Goal: Task Accomplishment & Management: Manage account settings

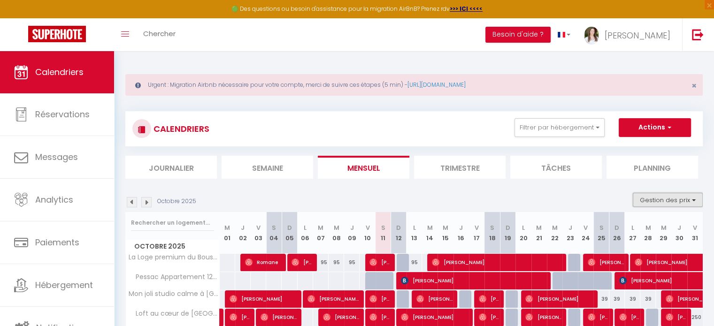
click at [658, 195] on button "Gestion des prix" at bounding box center [668, 200] width 70 height 14
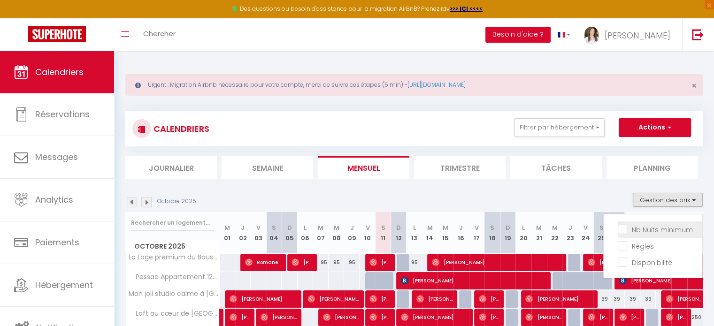
click at [657, 229] on input "Nb Nuits minimum" at bounding box center [660, 229] width 85 height 9
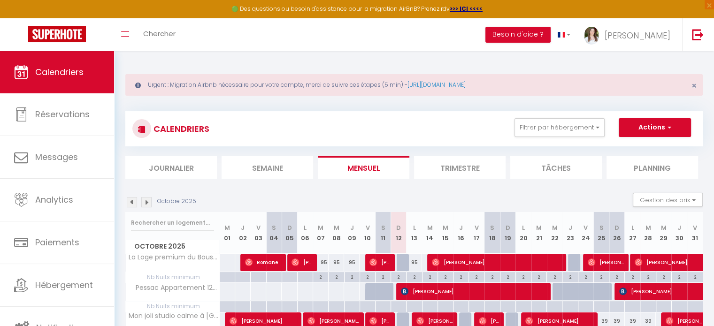
scroll to position [188, 0]
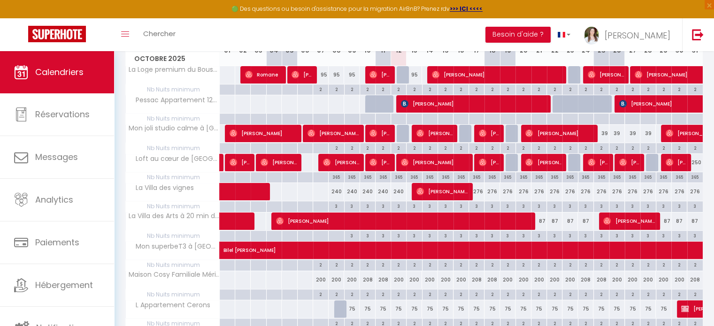
click at [399, 116] on div at bounding box center [399, 119] width 16 height 11
type input "Dim 12 Octobre 2025"
type input "Lun 13 Octobre 2025"
click at [398, 117] on div at bounding box center [357, 163] width 714 height 326
type input "undefined aN undefined NaN"
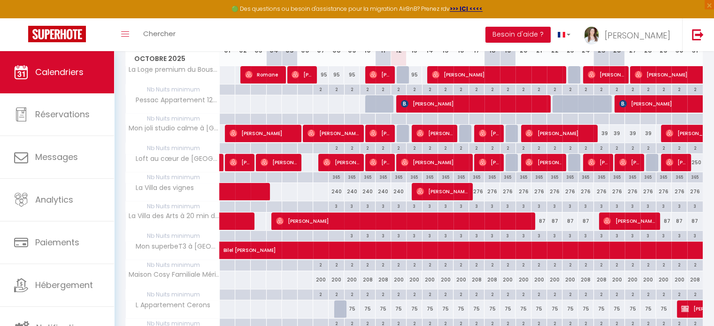
click at [397, 119] on div at bounding box center [399, 119] width 16 height 11
type input "Dim 12 Octobre 2025"
type input "Lun 13 Octobre 2025"
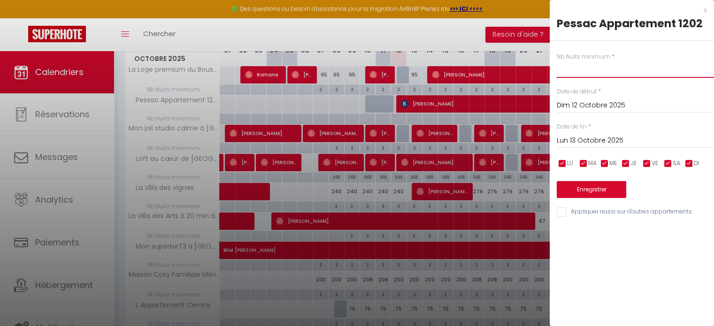
click at [609, 76] on input "text" at bounding box center [635, 69] width 157 height 17
type input "2"
click at [608, 139] on input "Lun 13 Octobre 2025" at bounding box center [635, 141] width 157 height 12
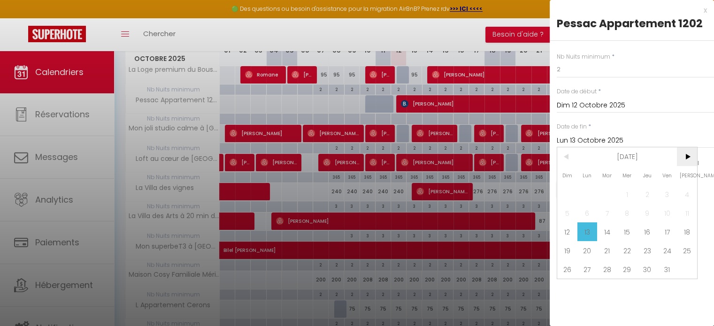
click at [692, 154] on span ">" at bounding box center [687, 156] width 20 height 19
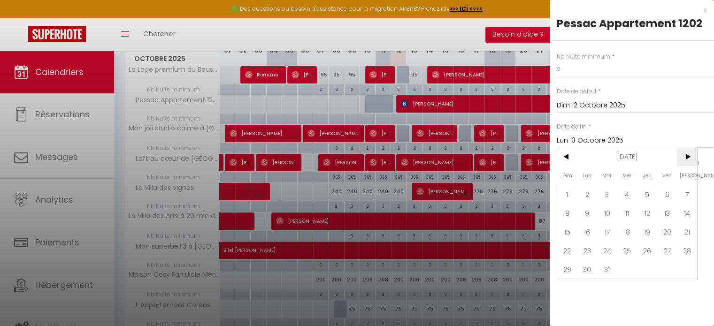
click at [692, 154] on span ">" at bounding box center [687, 156] width 20 height 19
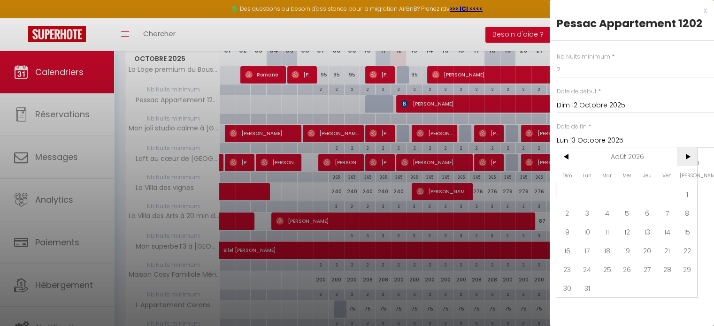
click at [692, 154] on span ">" at bounding box center [687, 156] width 20 height 19
click at [690, 267] on span "31" at bounding box center [687, 269] width 20 height 19
type input "Sam 31 Octobre 2026"
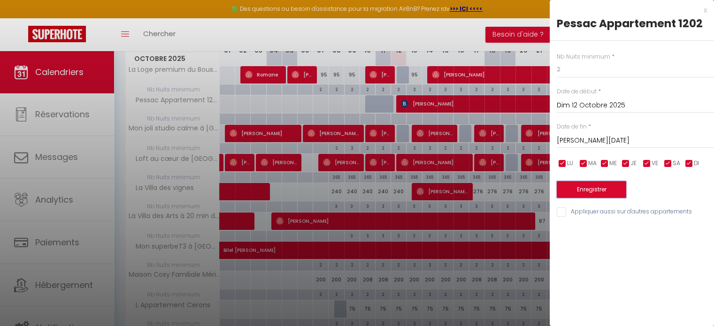
click at [598, 186] on button "Enregistrer" at bounding box center [592, 189] width 70 height 17
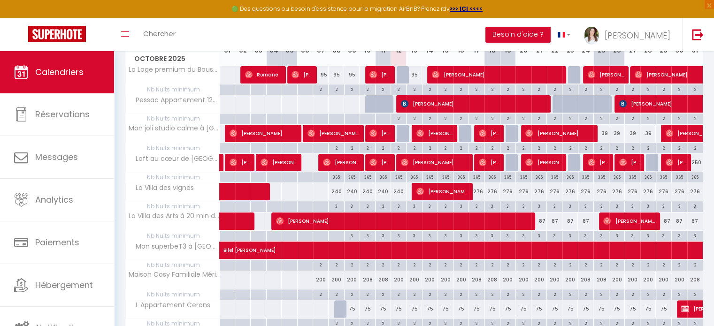
click at [338, 205] on div "3" at bounding box center [336, 206] width 15 height 9
type input "3"
type input "Mer 08 Octobre 2025"
type input "Jeu 09 Octobre 2025"
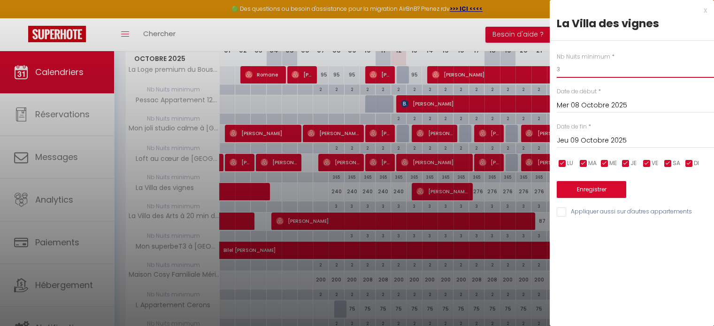
click at [569, 73] on input "3" at bounding box center [635, 69] width 157 height 17
type input "2"
click at [609, 139] on input "Jeu 09 Octobre 2025" at bounding box center [635, 141] width 157 height 12
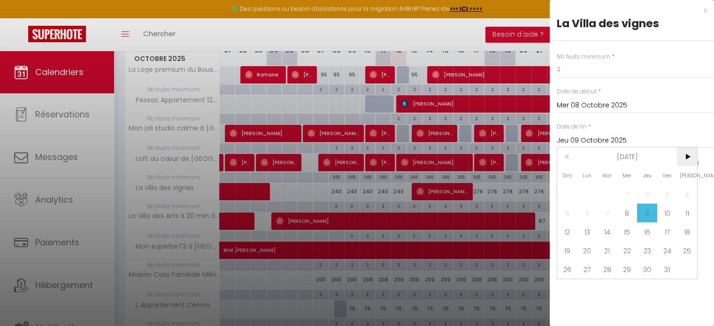
click at [686, 157] on span ">" at bounding box center [687, 156] width 20 height 19
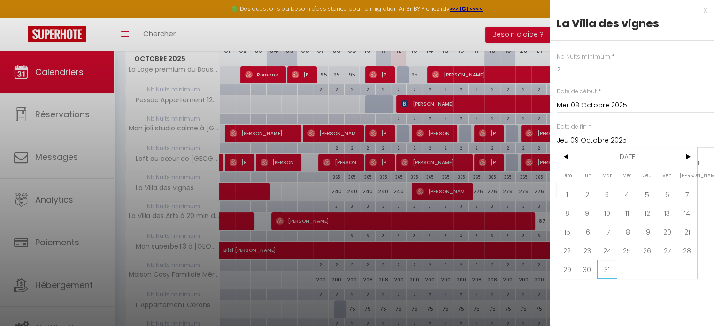
click at [607, 265] on span "31" at bounding box center [607, 269] width 20 height 19
type input "Mar 31 Mars 2026"
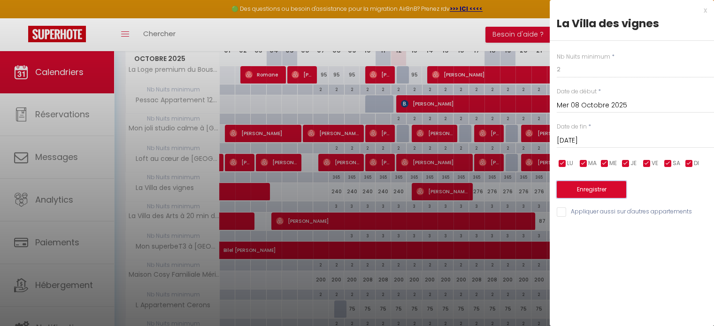
drag, startPoint x: 608, startPoint y: 193, endPoint x: 435, endPoint y: 216, distance: 174.9
click at [608, 192] on button "Enregistrer" at bounding box center [592, 189] width 70 height 17
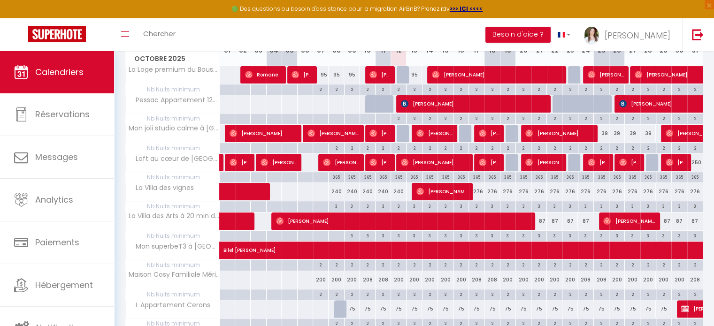
click at [416, 208] on div "3" at bounding box center [414, 206] width 15 height 9
type input "3"
type input "Lun 13 Octobre 2025"
type input "Mar 14 Octobre 2025"
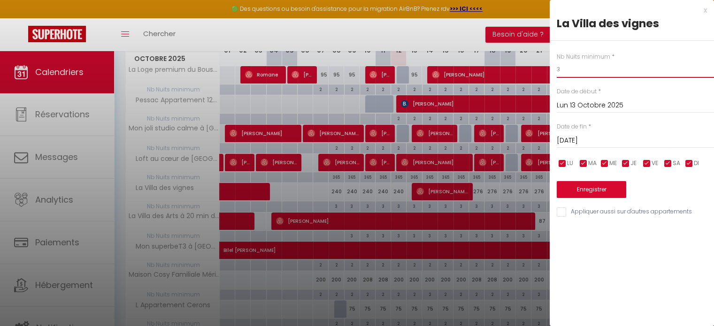
click at [614, 69] on input "3" at bounding box center [635, 69] width 157 height 17
type input "2"
click at [626, 142] on input "Mar 14 Octobre 2025" at bounding box center [635, 141] width 157 height 12
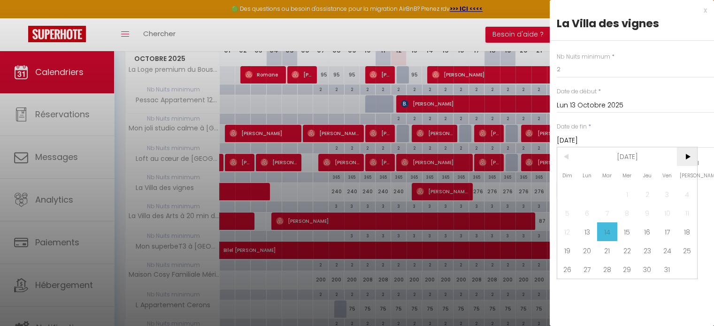
click at [684, 156] on span ">" at bounding box center [687, 156] width 20 height 19
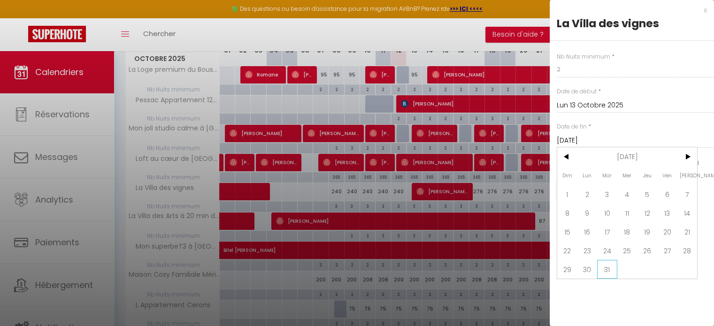
click at [616, 272] on span "31" at bounding box center [607, 269] width 20 height 19
type input "Mar 31 Mars 2026"
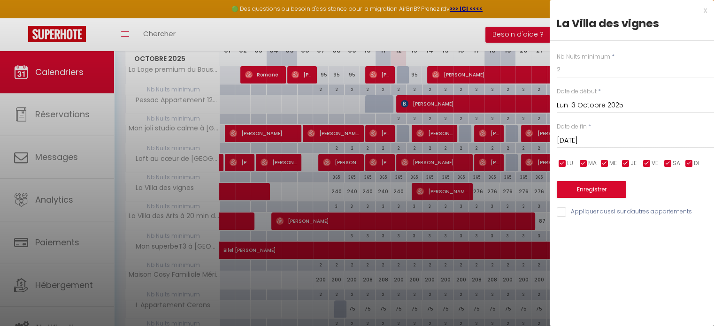
click at [596, 170] on div "Enregistrer" at bounding box center [635, 184] width 157 height 29
click at [588, 183] on button "Enregistrer" at bounding box center [592, 189] width 70 height 17
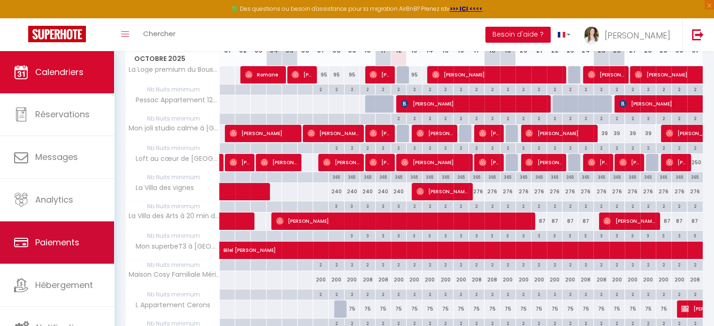
scroll to position [2, 0]
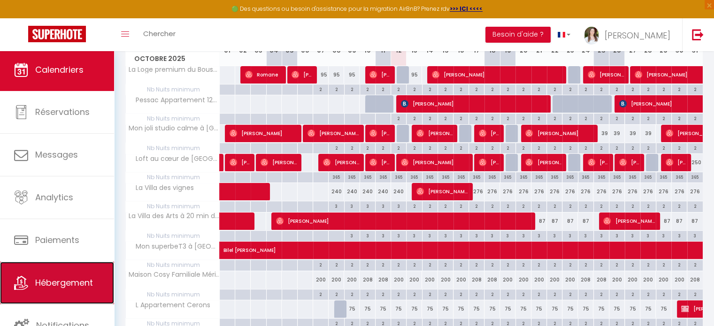
click at [47, 289] on link "Hébergement" at bounding box center [57, 283] width 114 height 42
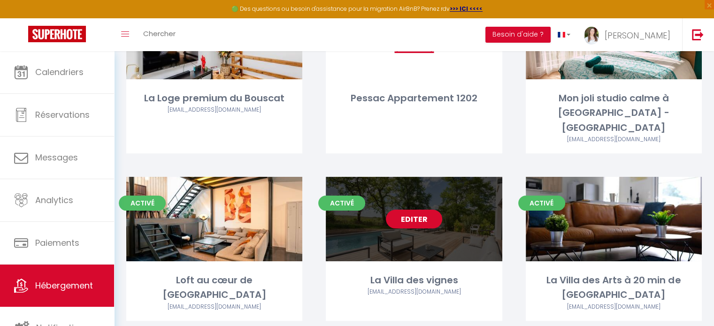
scroll to position [188, 0]
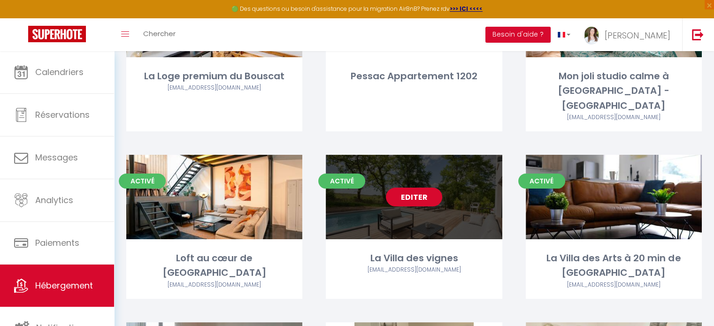
click at [433, 188] on link "Editer" at bounding box center [414, 197] width 56 height 19
select select "3"
select select "2"
select select "1"
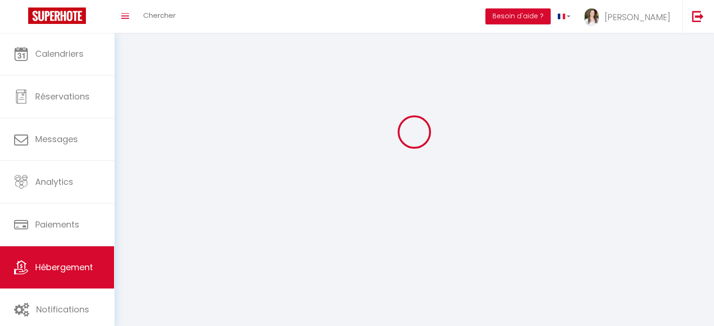
select select
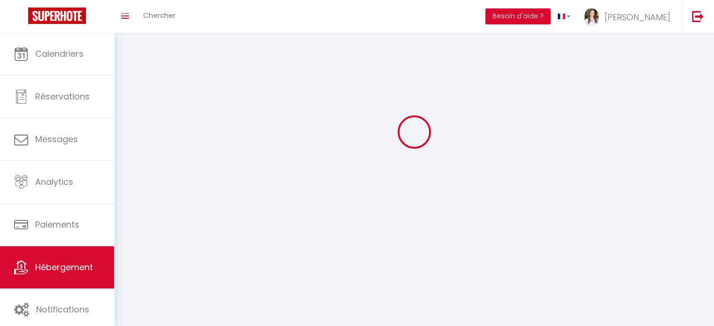
checkbox input "false"
select select
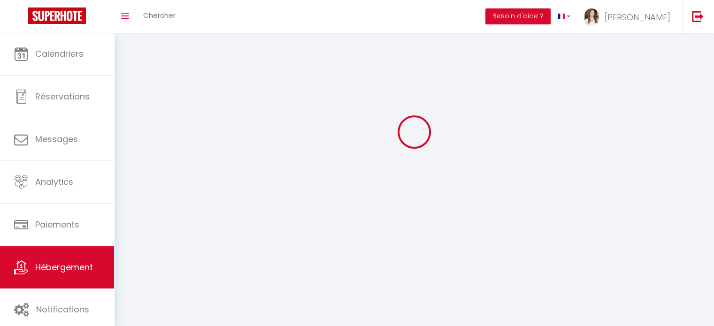
select select
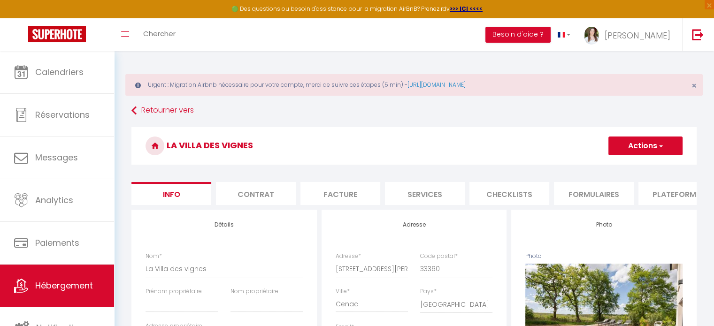
select select
checkbox input "false"
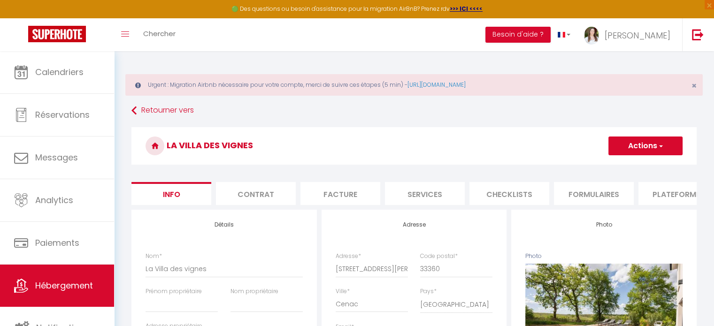
select select
checkbox input "false"
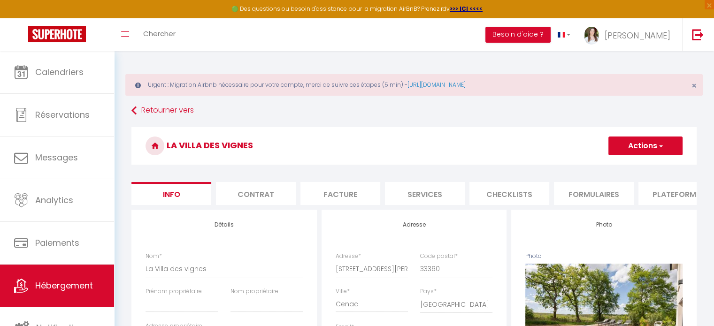
click at [652, 188] on li "Plateformes" at bounding box center [679, 193] width 80 height 23
select select
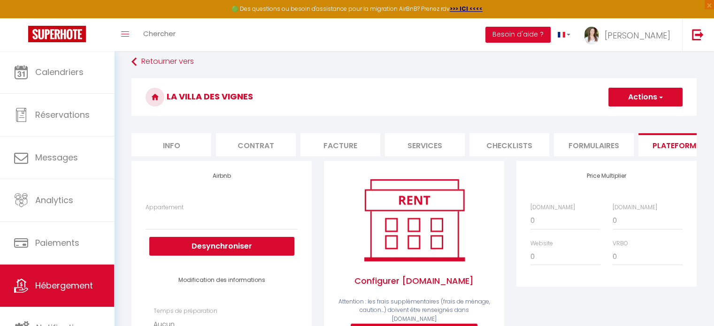
scroll to position [94, 0]
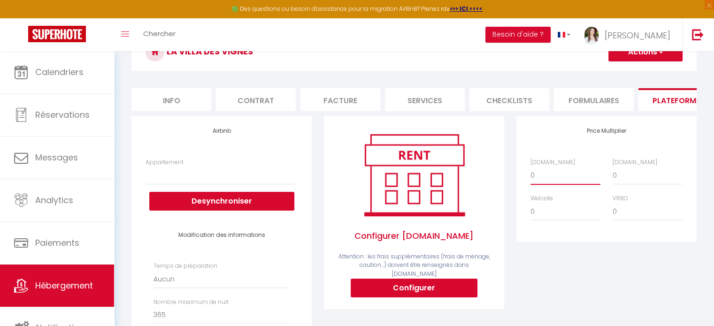
click at [557, 185] on select "0 + 1 % + 2 % + 3 % + 4 % + 5 % + 6 % + 7 % + 8 % + 9 %" at bounding box center [566, 176] width 70 height 18
select select "+ 17 %"
click at [531, 174] on select "0 + 1 % + 2 % + 3 % + 4 % + 5 % + 6 % + 7 % + 8 % + 9 %" at bounding box center [566, 176] width 70 height 18
select select
click at [647, 56] on button "Actions" at bounding box center [646, 52] width 74 height 19
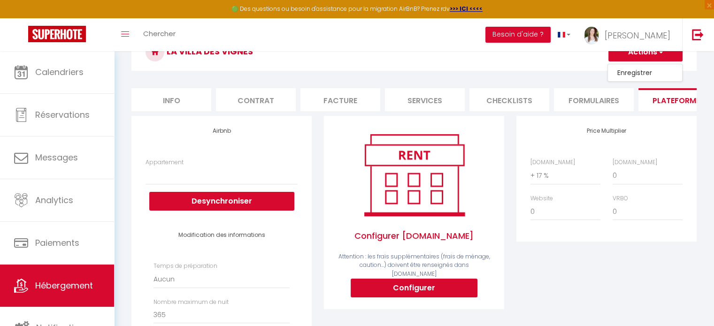
click at [637, 72] on link "Enregistrer" at bounding box center [645, 73] width 74 height 12
select select
select select "well_reviewed_guests"
select select "EUR"
select select
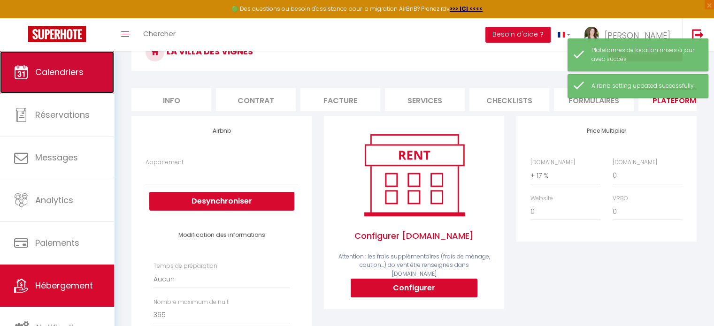
click at [57, 91] on link "Calendriers" at bounding box center [57, 72] width 114 height 42
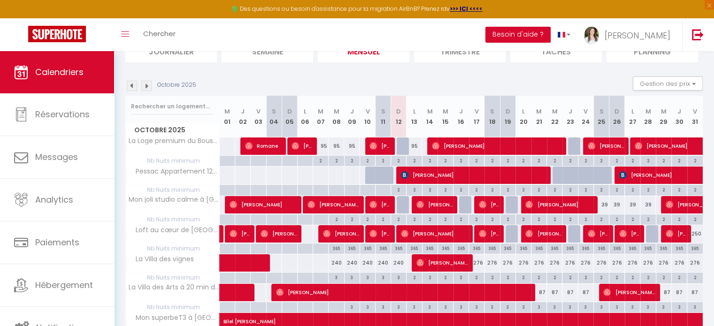
scroll to position [109, 0]
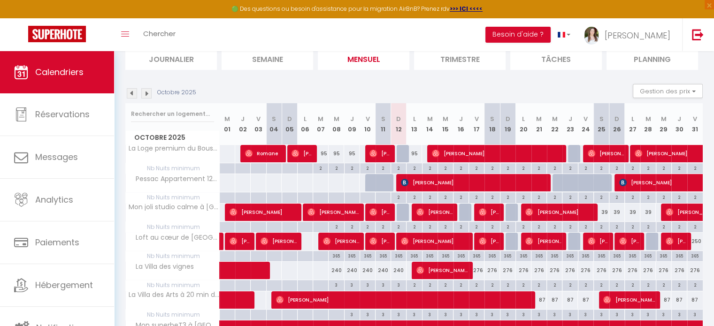
click at [148, 93] on img at bounding box center [146, 93] width 10 height 10
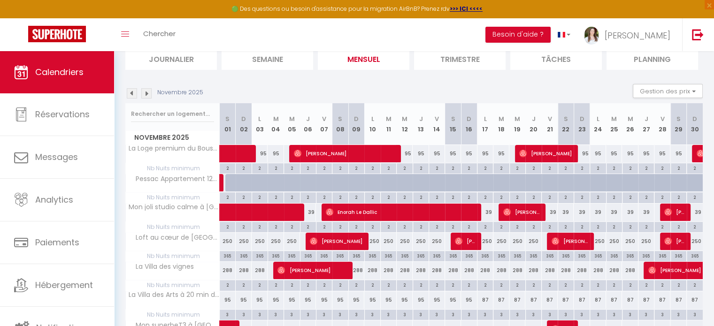
click at [227, 253] on div "365" at bounding box center [228, 255] width 16 height 9
type input "365"
type input "Sam 01 Novembre 2025"
type input "Dim 02 Novembre 2025"
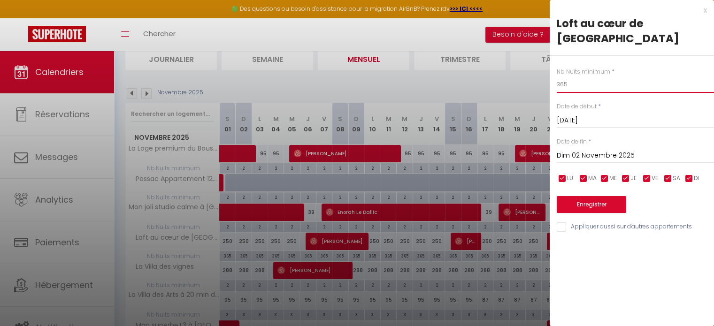
click at [613, 76] on input "365" at bounding box center [635, 84] width 157 height 17
type input "2"
click at [618, 150] on input "Dim 02 Novembre 2025" at bounding box center [635, 156] width 157 height 12
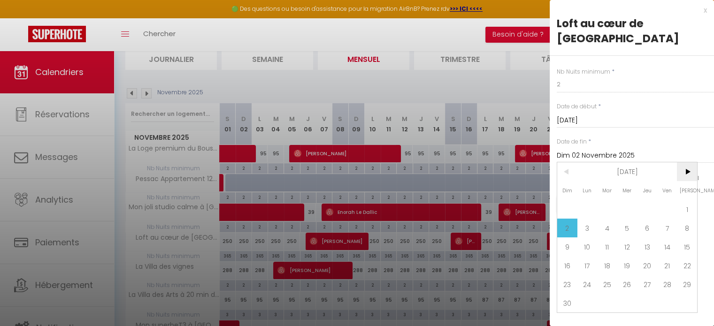
click at [690, 163] on span ">" at bounding box center [687, 172] width 20 height 19
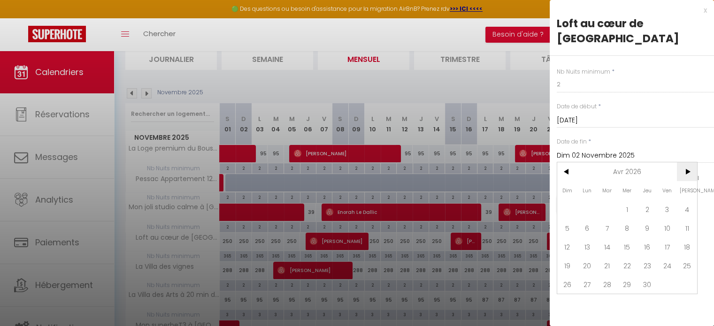
click at [690, 163] on span ">" at bounding box center [687, 172] width 20 height 19
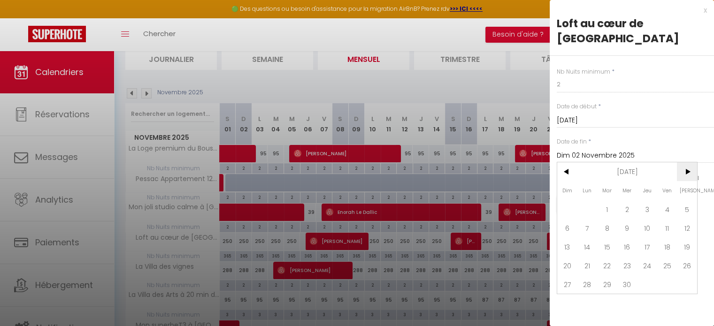
click at [690, 163] on span ">" at bounding box center [687, 172] width 20 height 19
click at [644, 275] on span "31" at bounding box center [647, 284] width 20 height 19
type input "Jeu 31 Décembre 2026"
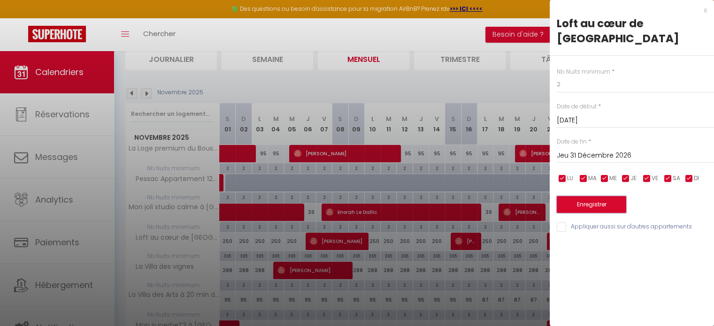
click at [605, 196] on button "Enregistrer" at bounding box center [592, 204] width 70 height 17
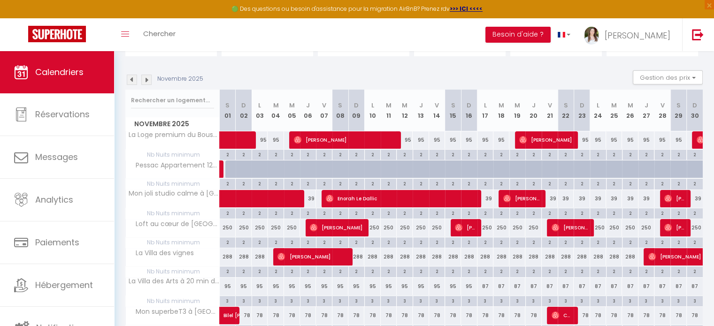
scroll to position [15, 0]
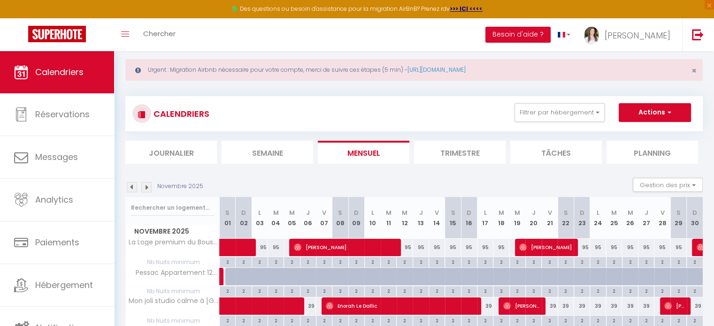
click at [133, 184] on img at bounding box center [132, 187] width 10 height 10
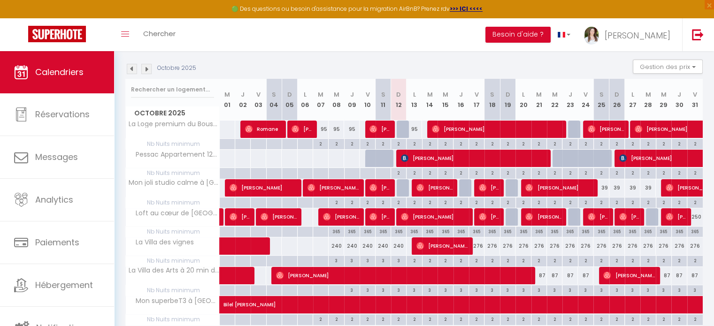
scroll to position [156, 0]
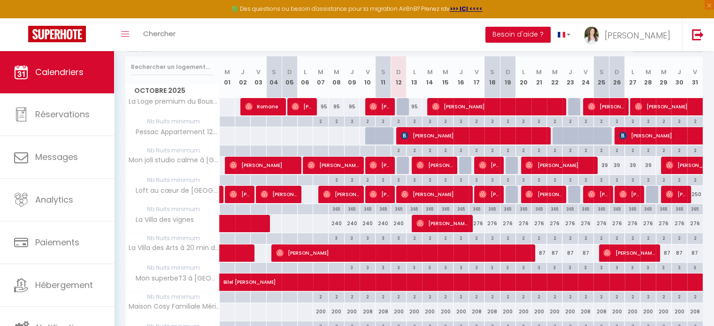
click at [476, 223] on div "276" at bounding box center [477, 223] width 16 height 17
type input "276"
type input "Ven 17 Octobre 2025"
type input "Sam 18 Octobre 2025"
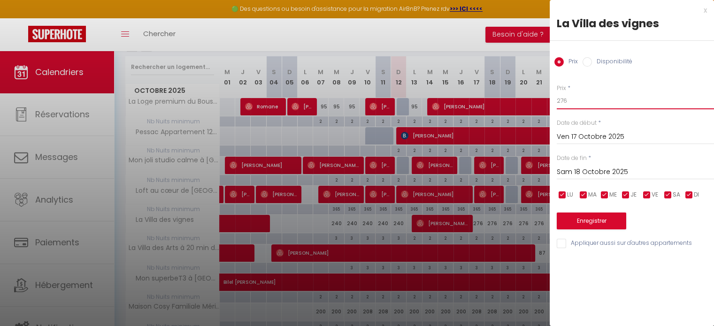
click at [587, 104] on input "276" at bounding box center [635, 101] width 157 height 17
type input "240"
click at [613, 168] on input "Sam 18 Octobre 2025" at bounding box center [635, 172] width 157 height 12
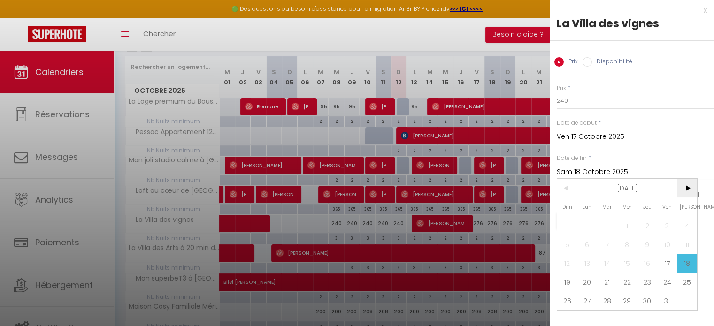
click at [690, 186] on span ">" at bounding box center [687, 188] width 20 height 19
click at [569, 191] on span "<" at bounding box center [568, 188] width 20 height 19
click at [669, 294] on span "31" at bounding box center [668, 301] width 20 height 19
type input "Ven 31 Octobre 2025"
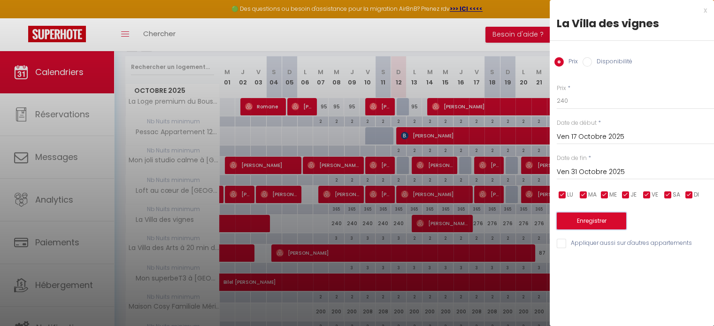
click at [619, 225] on button "Enregistrer" at bounding box center [592, 221] width 70 height 17
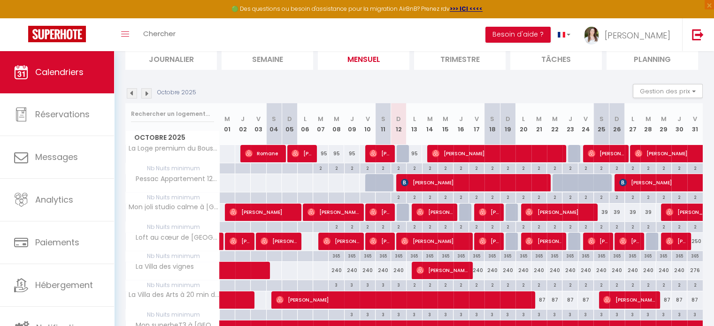
click at [147, 89] on img at bounding box center [146, 93] width 10 height 10
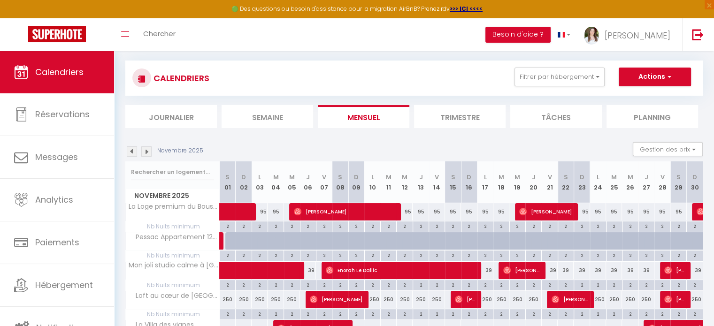
scroll to position [109, 0]
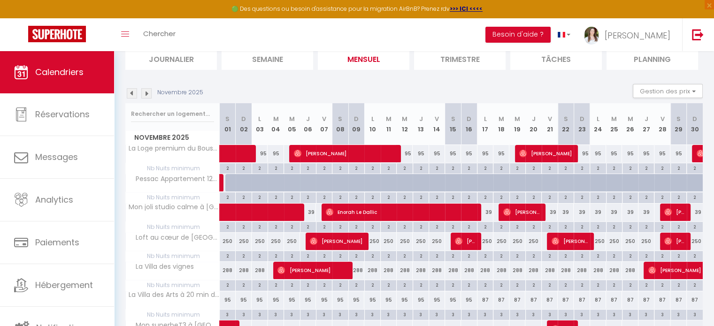
click at [150, 95] on img at bounding box center [146, 93] width 10 height 10
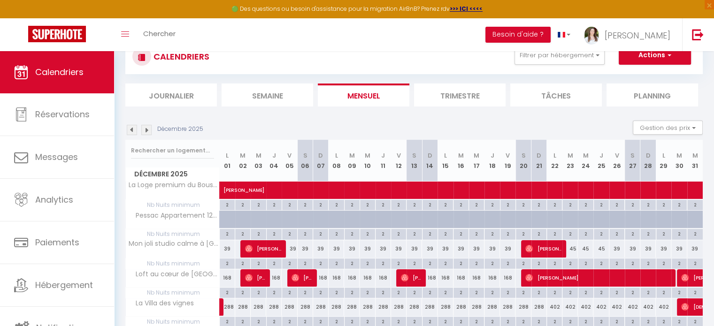
scroll to position [62, 0]
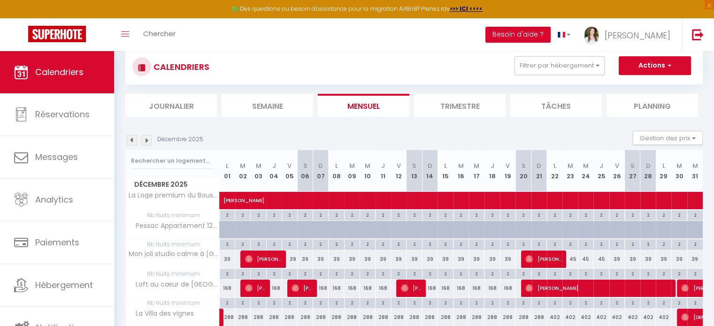
click at [143, 140] on img at bounding box center [146, 140] width 10 height 10
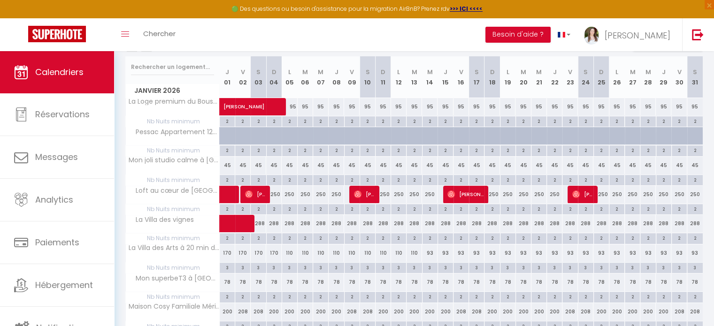
scroll to position [109, 0]
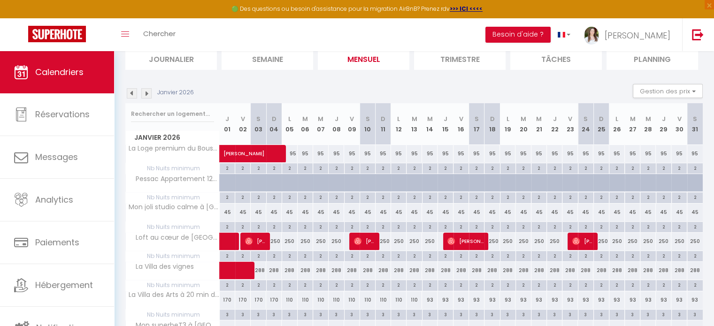
click at [148, 96] on img at bounding box center [146, 93] width 10 height 10
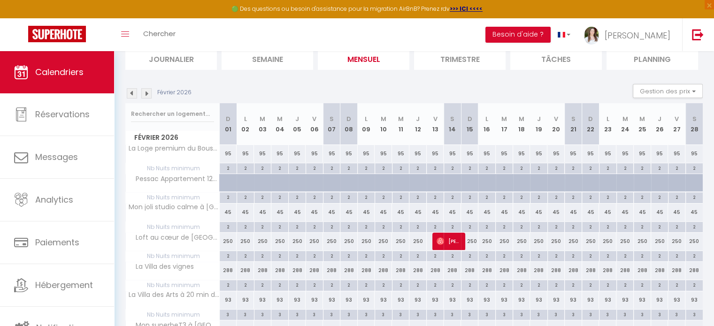
click at [148, 96] on img at bounding box center [146, 93] width 10 height 10
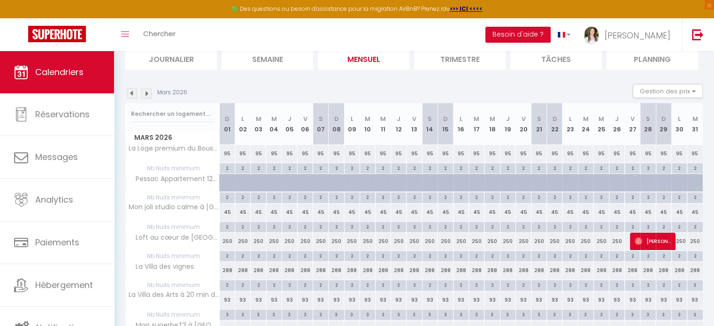
click at [148, 96] on img at bounding box center [146, 93] width 10 height 10
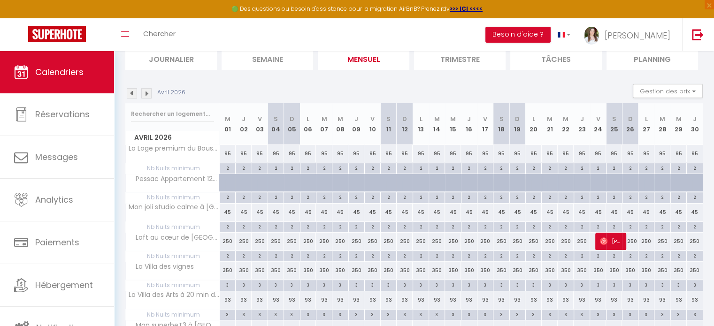
click at [148, 96] on img at bounding box center [146, 93] width 10 height 10
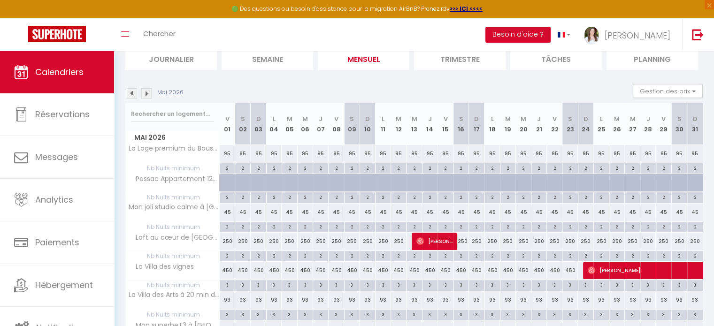
click at [148, 96] on img at bounding box center [146, 93] width 10 height 10
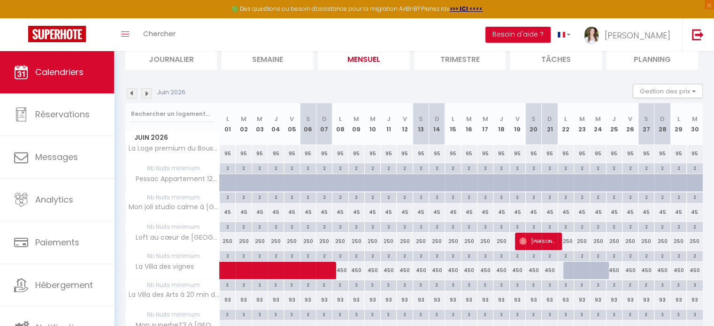
click at [148, 96] on img at bounding box center [146, 93] width 10 height 10
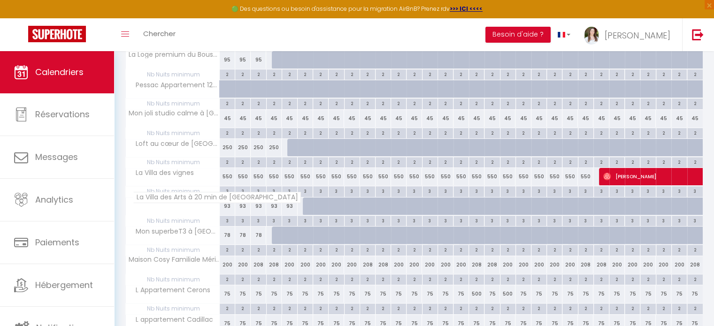
scroll to position [0, 0]
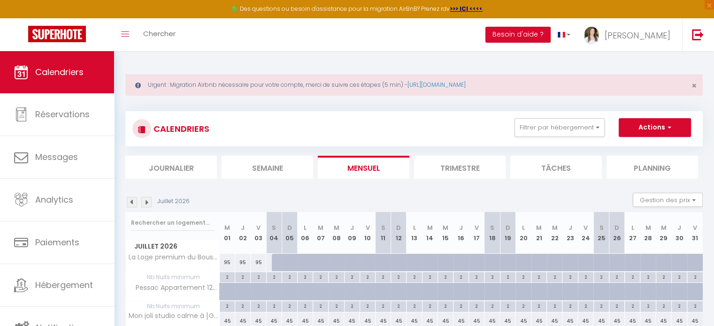
click at [128, 203] on img at bounding box center [132, 202] width 10 height 10
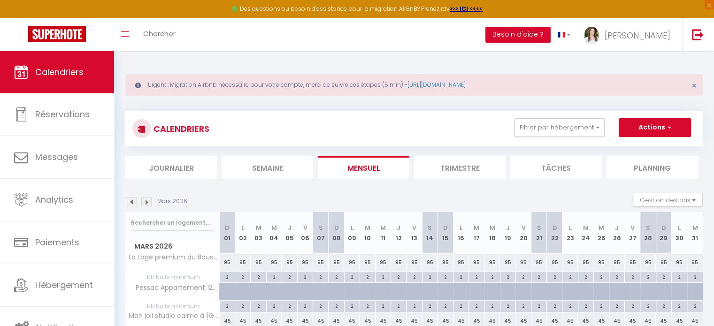
click at [128, 202] on img at bounding box center [132, 202] width 10 height 10
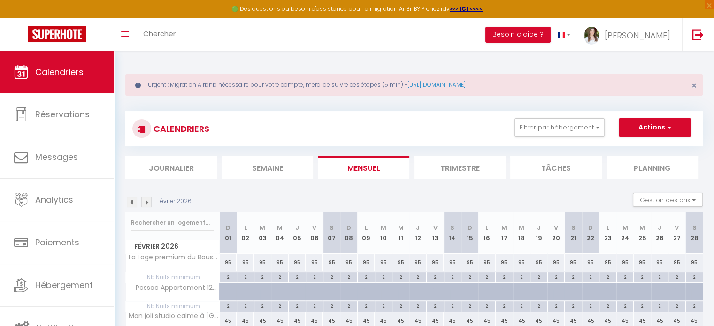
click at [128, 202] on img at bounding box center [132, 202] width 10 height 10
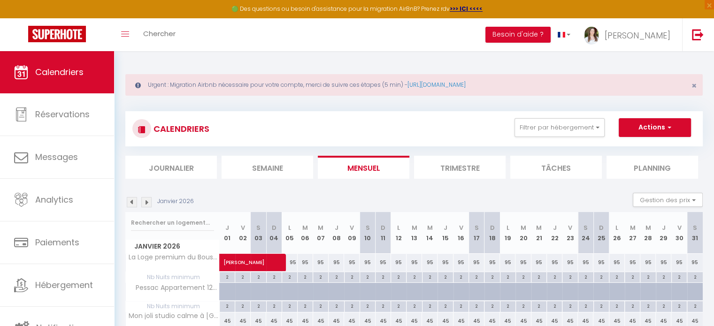
click at [128, 202] on img at bounding box center [132, 202] width 10 height 10
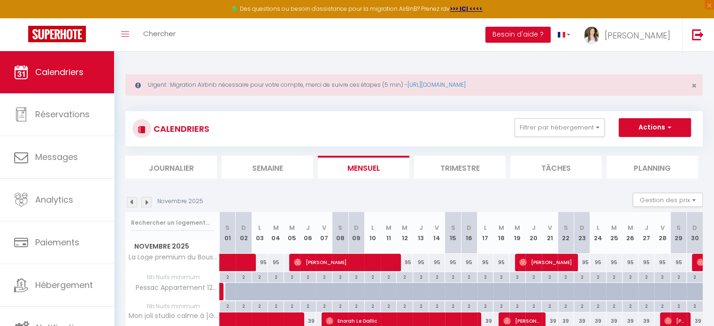
click at [128, 202] on img at bounding box center [132, 202] width 10 height 10
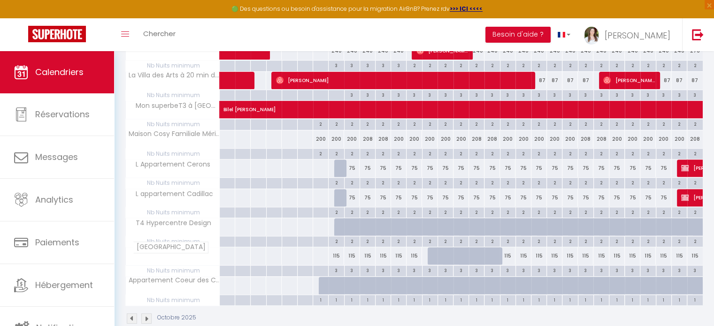
scroll to position [344, 0]
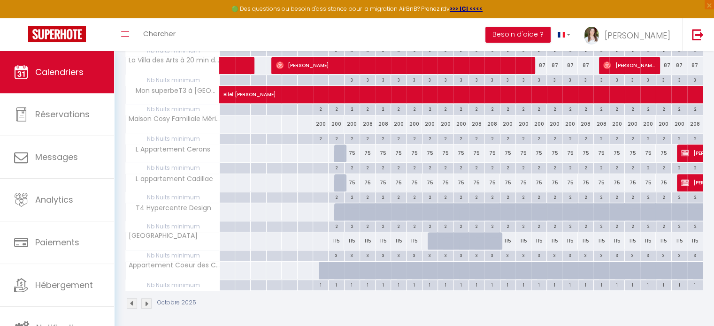
click at [148, 299] on img at bounding box center [146, 304] width 10 height 10
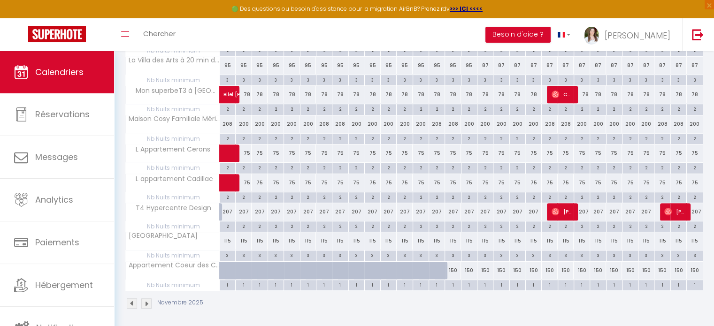
click at [149, 304] on img at bounding box center [146, 304] width 10 height 10
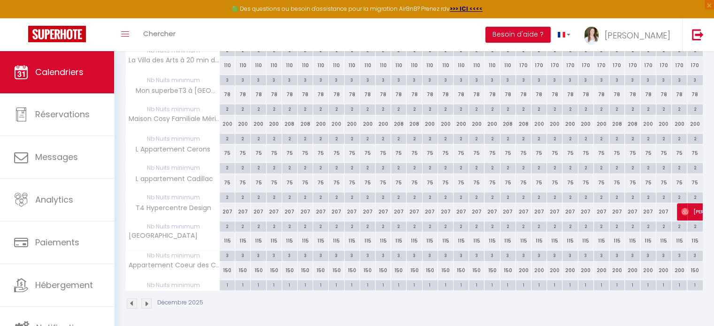
click at [149, 304] on img at bounding box center [146, 304] width 10 height 10
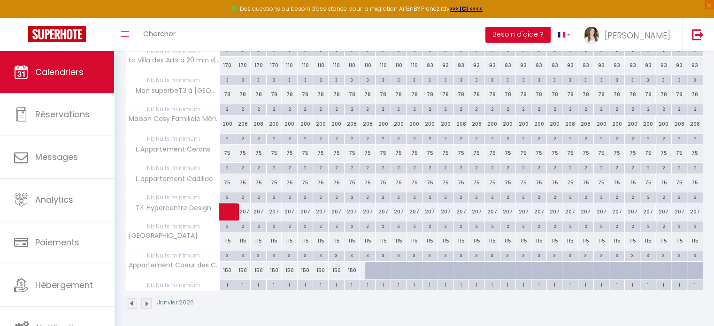
click at [149, 304] on img at bounding box center [146, 304] width 10 height 10
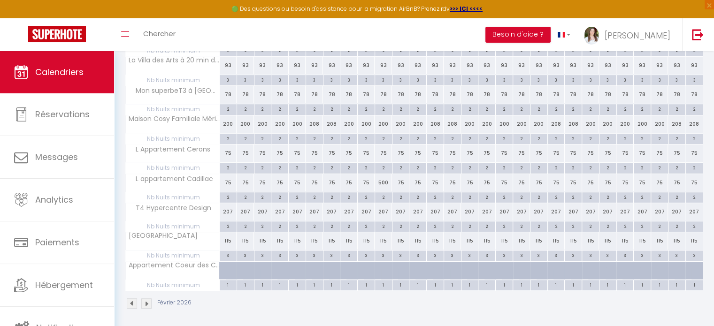
click at [149, 304] on img at bounding box center [146, 304] width 10 height 10
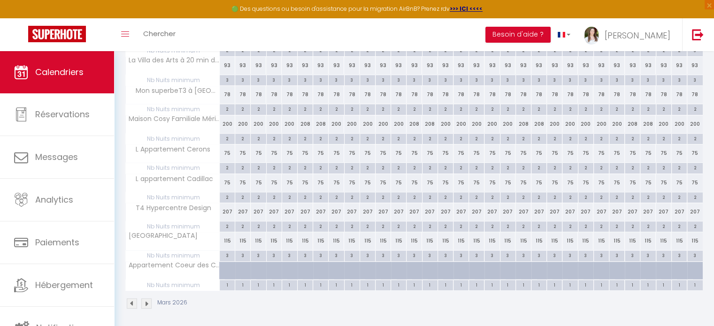
click at [149, 304] on img at bounding box center [146, 304] width 10 height 10
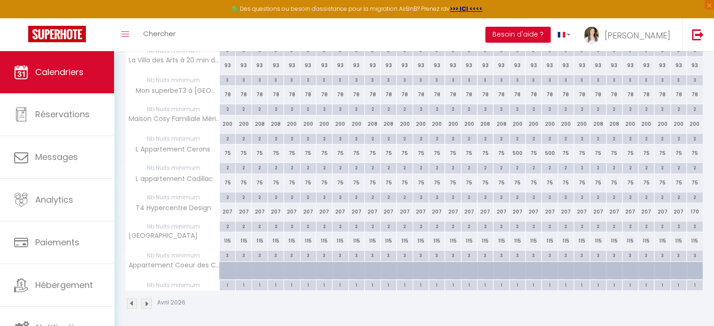
click at [130, 299] on img at bounding box center [132, 304] width 10 height 10
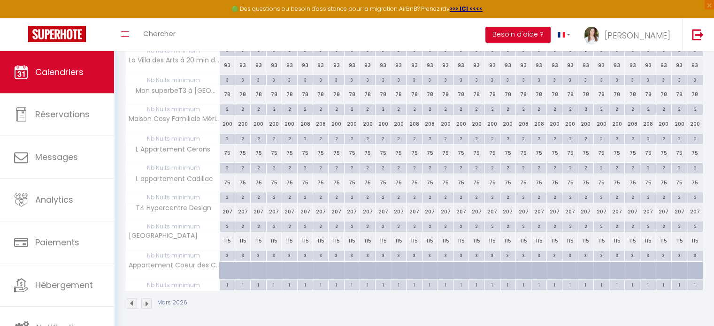
click at [130, 299] on img at bounding box center [132, 304] width 10 height 10
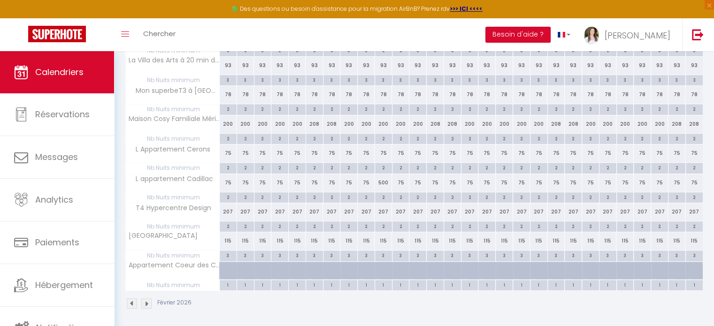
click at [130, 299] on img at bounding box center [132, 304] width 10 height 10
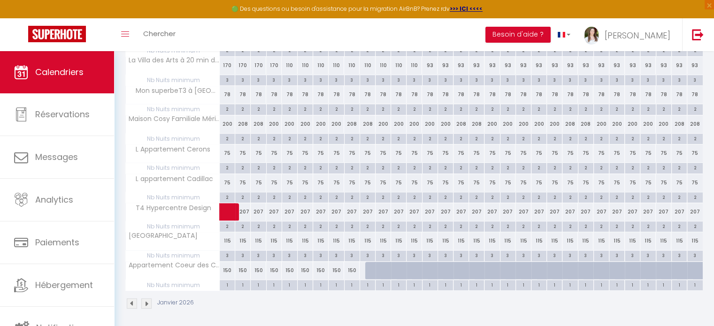
click at [130, 299] on img at bounding box center [132, 304] width 10 height 10
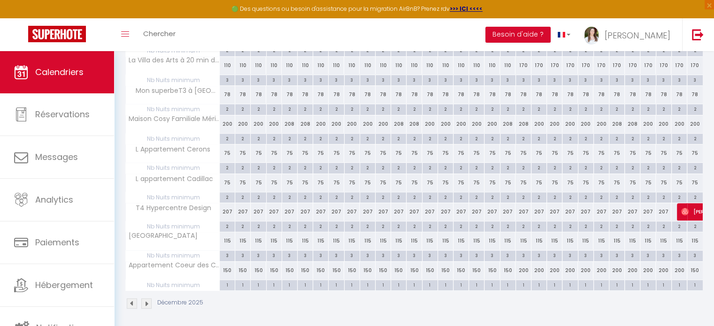
click at [147, 303] on img at bounding box center [146, 304] width 10 height 10
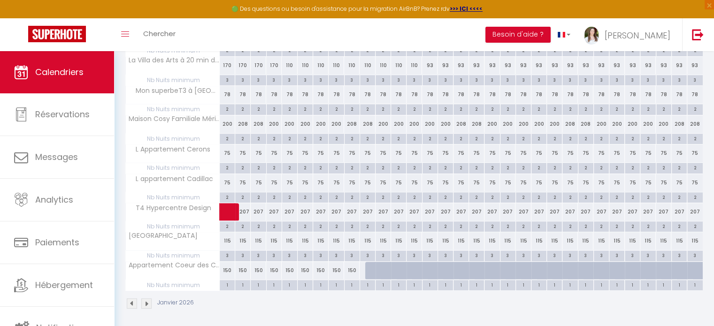
click at [226, 270] on div "150" at bounding box center [228, 270] width 16 height 17
type input "150"
type input "Jeu 01 Janvier 2026"
type input "Ven 02 Janvier 2026"
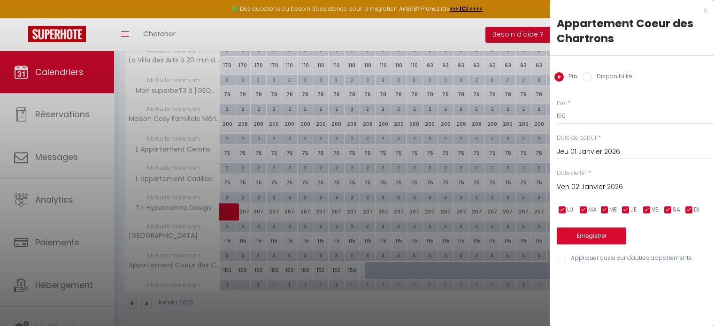
click at [574, 124] on div "Prix * 150 Statut * Disponible Indisponible Date de début * Jeu 01 Janvier 2026…" at bounding box center [632, 176] width 164 height 178
click at [576, 122] on input "150" at bounding box center [635, 116] width 157 height 17
type input "200"
click at [604, 233] on button "Enregistrer" at bounding box center [592, 236] width 70 height 17
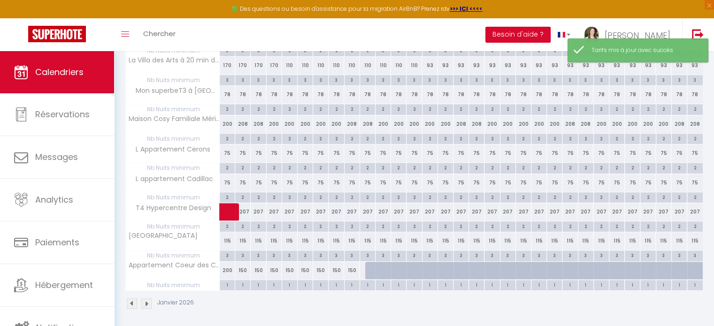
click at [132, 303] on img at bounding box center [132, 304] width 10 height 10
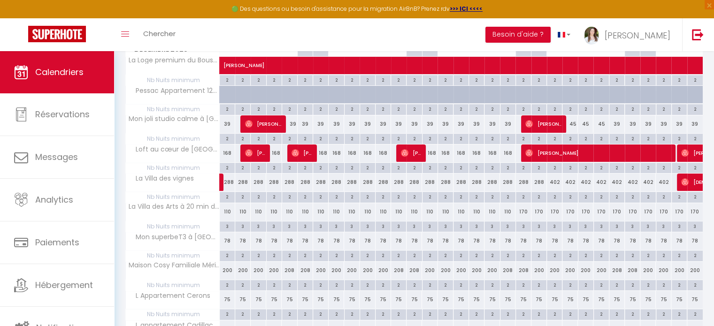
scroll to position [203, 0]
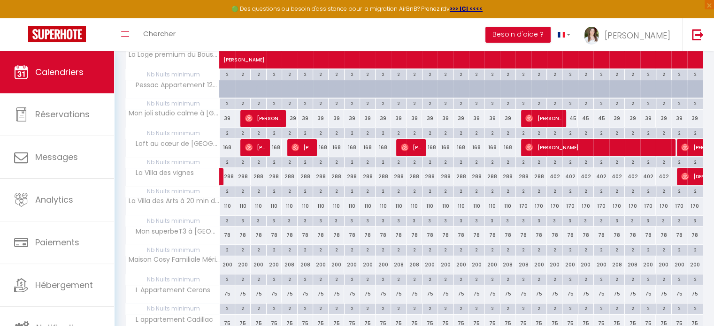
click at [574, 263] on div "200" at bounding box center [571, 264] width 16 height 17
type input "200"
type input "Mar 23 Décembre 2025"
type input "Mer 24 Décembre 2025"
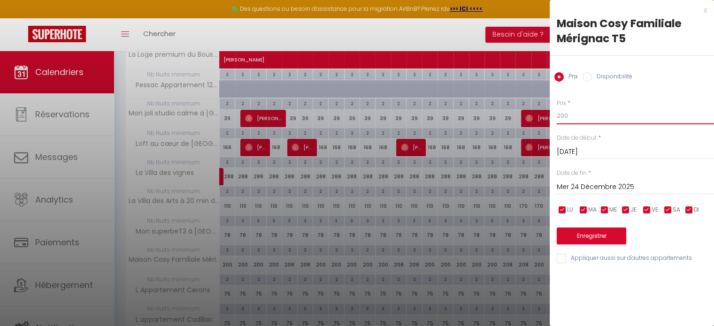
click at [604, 116] on input "200" at bounding box center [635, 116] width 157 height 17
type input "250"
click at [652, 186] on input "Mer 24 Décembre 2025" at bounding box center [635, 187] width 157 height 12
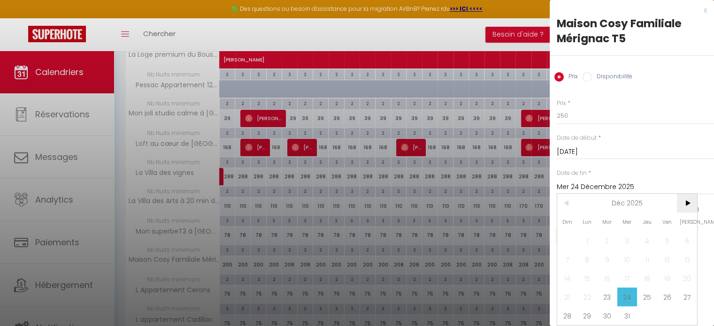
click at [688, 199] on span ">" at bounding box center [687, 203] width 20 height 19
click at [686, 239] on span "3" at bounding box center [687, 241] width 20 height 19
type input "Sam 03 Janvier 2026"
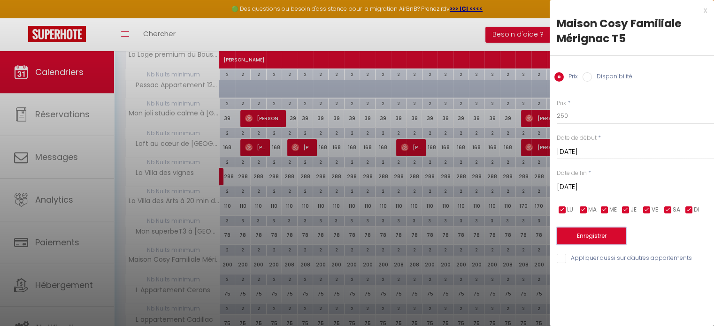
click at [586, 238] on button "Enregistrer" at bounding box center [592, 236] width 70 height 17
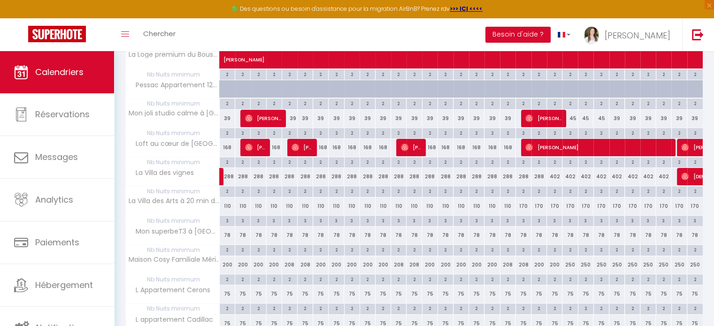
click at [569, 236] on div "78" at bounding box center [571, 235] width 16 height 17
type input "78"
type input "Mar 23 Décembre 2025"
type input "Mer 24 Décembre 2025"
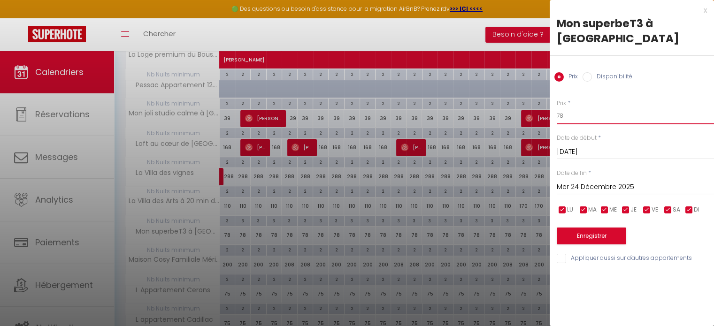
click at [568, 108] on input "78" at bounding box center [635, 116] width 157 height 17
type input "150"
click at [643, 181] on input "Mer 24 Décembre 2025" at bounding box center [635, 187] width 157 height 12
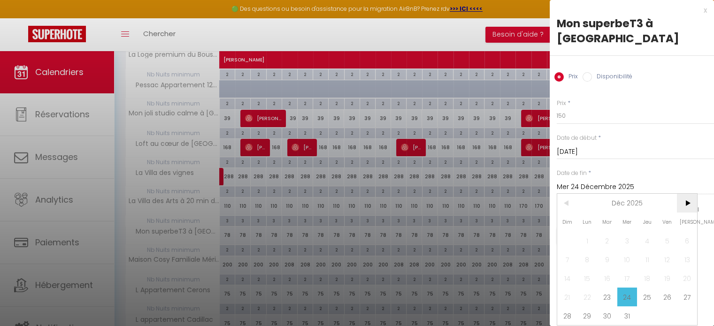
click at [682, 194] on span ">" at bounding box center [687, 203] width 20 height 19
click at [584, 250] on span "5" at bounding box center [588, 259] width 20 height 19
type input "Lun 05 Janvier 2026"
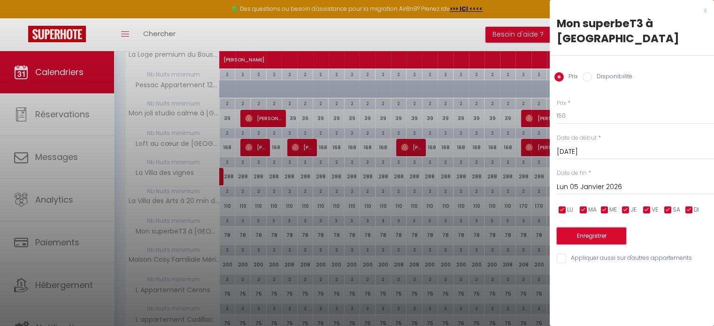
click at [590, 228] on button "Enregistrer" at bounding box center [592, 236] width 70 height 17
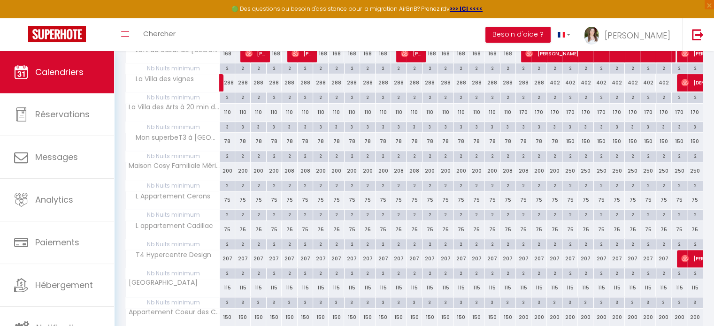
scroll to position [344, 0]
